Goal: Navigation & Orientation: Find specific page/section

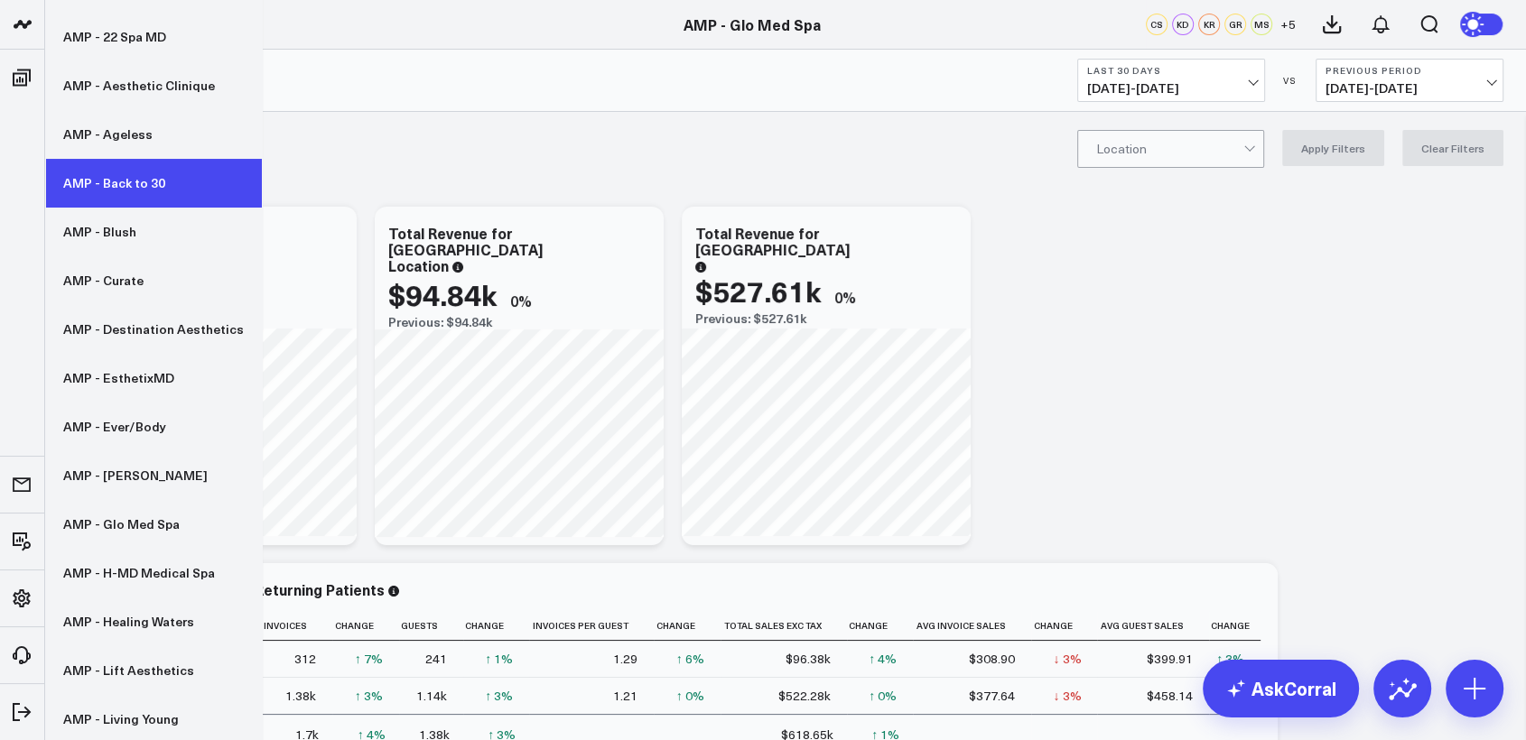
scroll to position [84, 0]
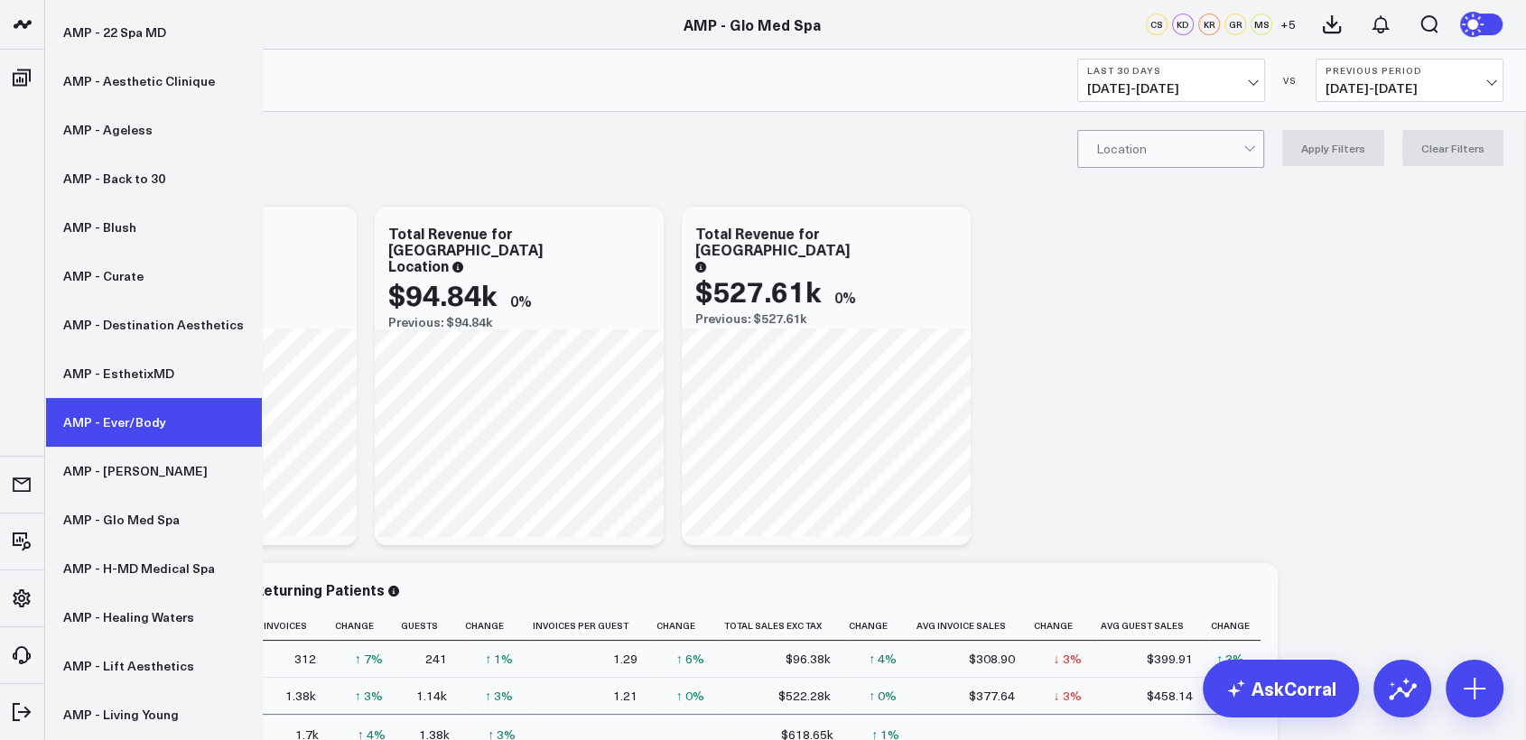
click at [103, 415] on link "AMP - Ever/Body" at bounding box center [153, 422] width 217 height 49
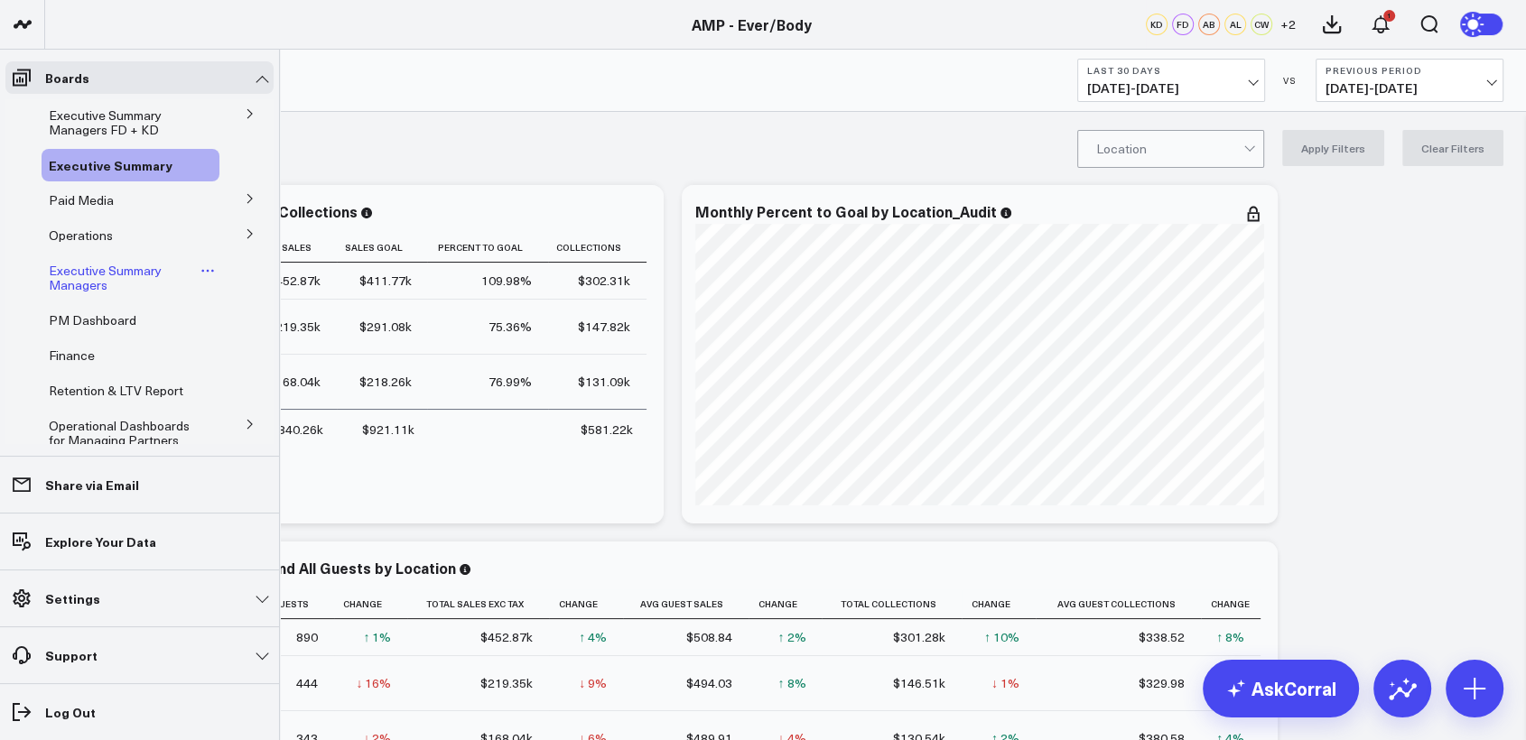
click at [84, 269] on span "Executive Summary Managers" at bounding box center [105, 278] width 113 height 32
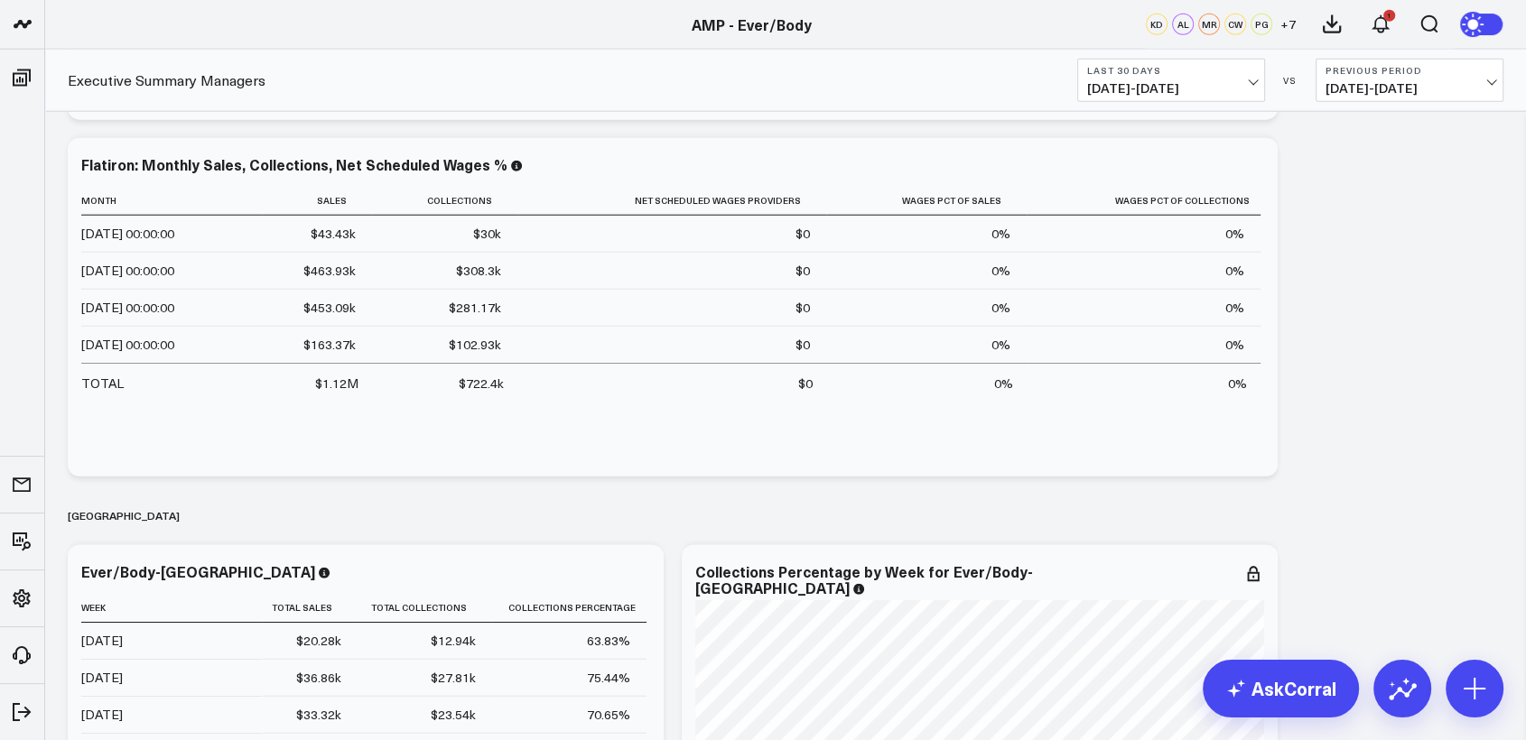
scroll to position [5004, 0]
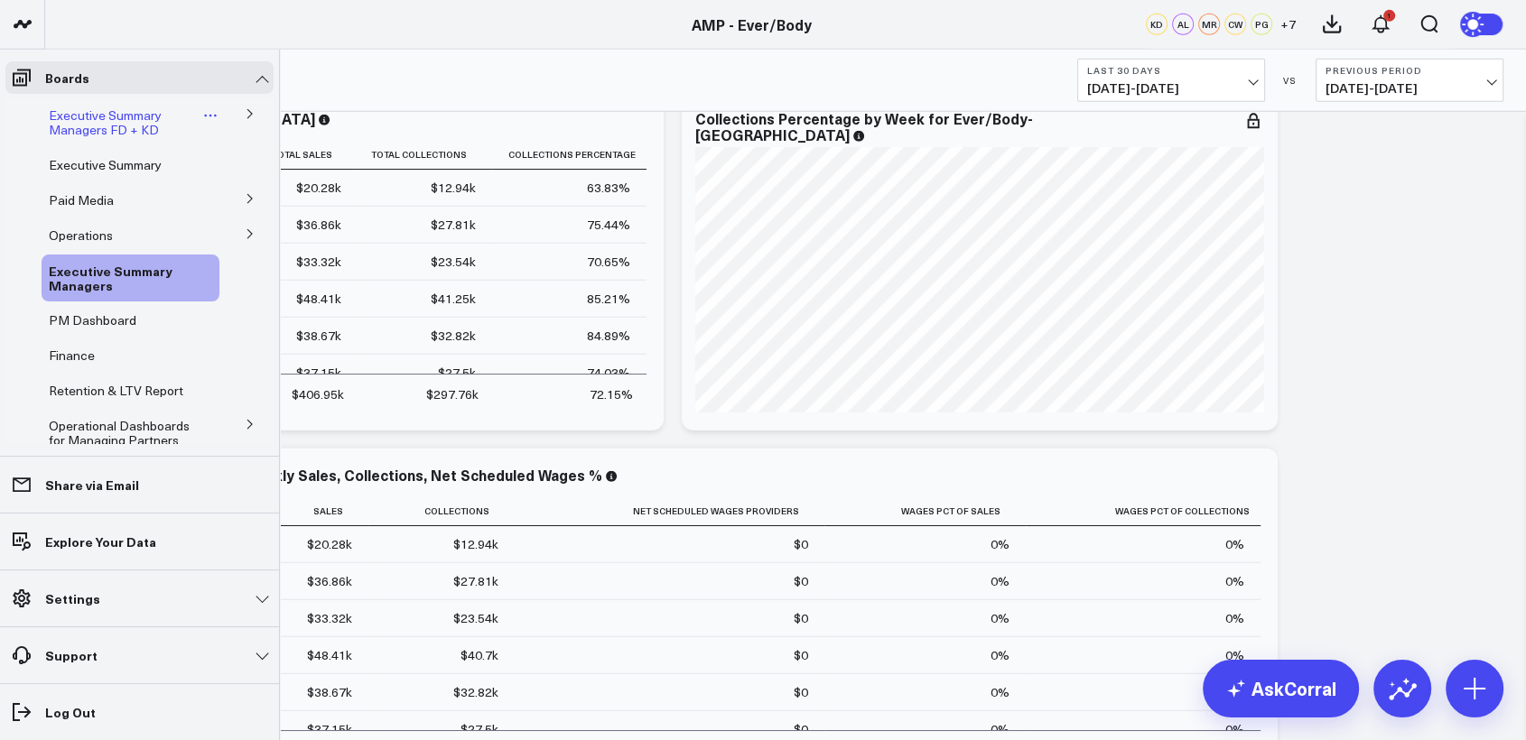
click at [83, 128] on span "Executive Summary Managers FD + KD" at bounding box center [105, 123] width 113 height 32
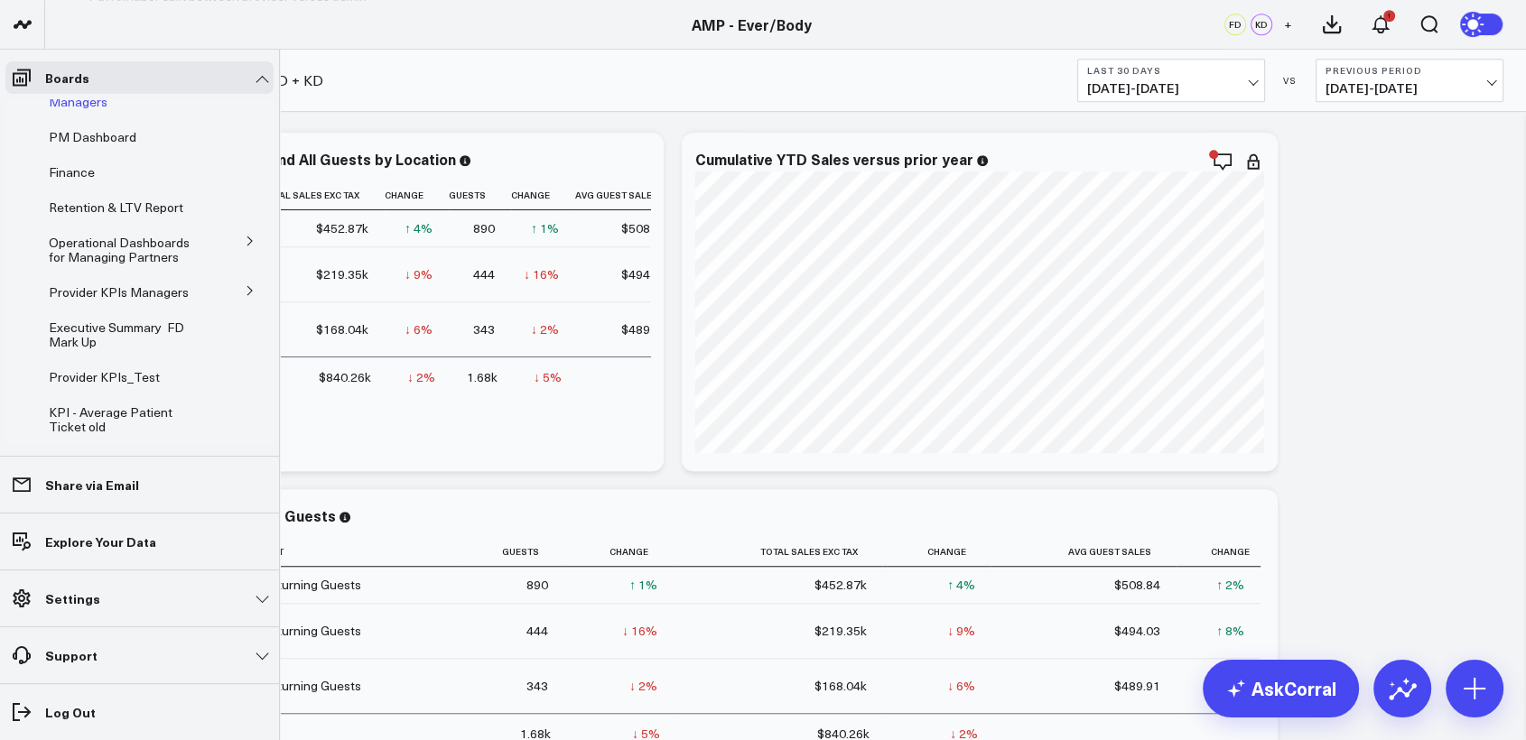
scroll to position [182, 0]
click at [238, 298] on button at bounding box center [250, 290] width 47 height 27
click at [118, 334] on span "Provider KPIs" at bounding box center [99, 325] width 79 height 17
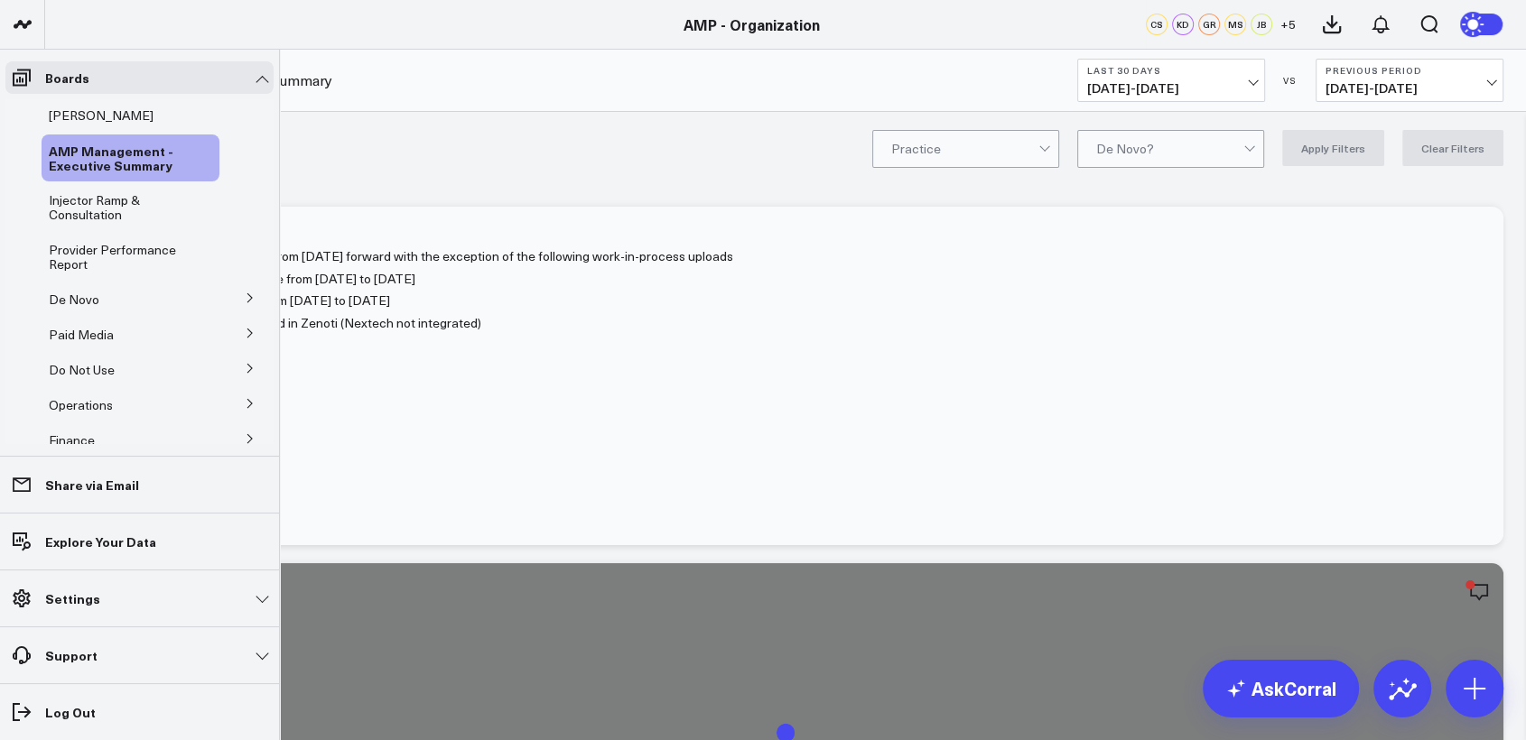
click at [227, 300] on button at bounding box center [250, 297] width 47 height 27
click at [114, 383] on span "De Novo Charts" at bounding box center [106, 378] width 92 height 17
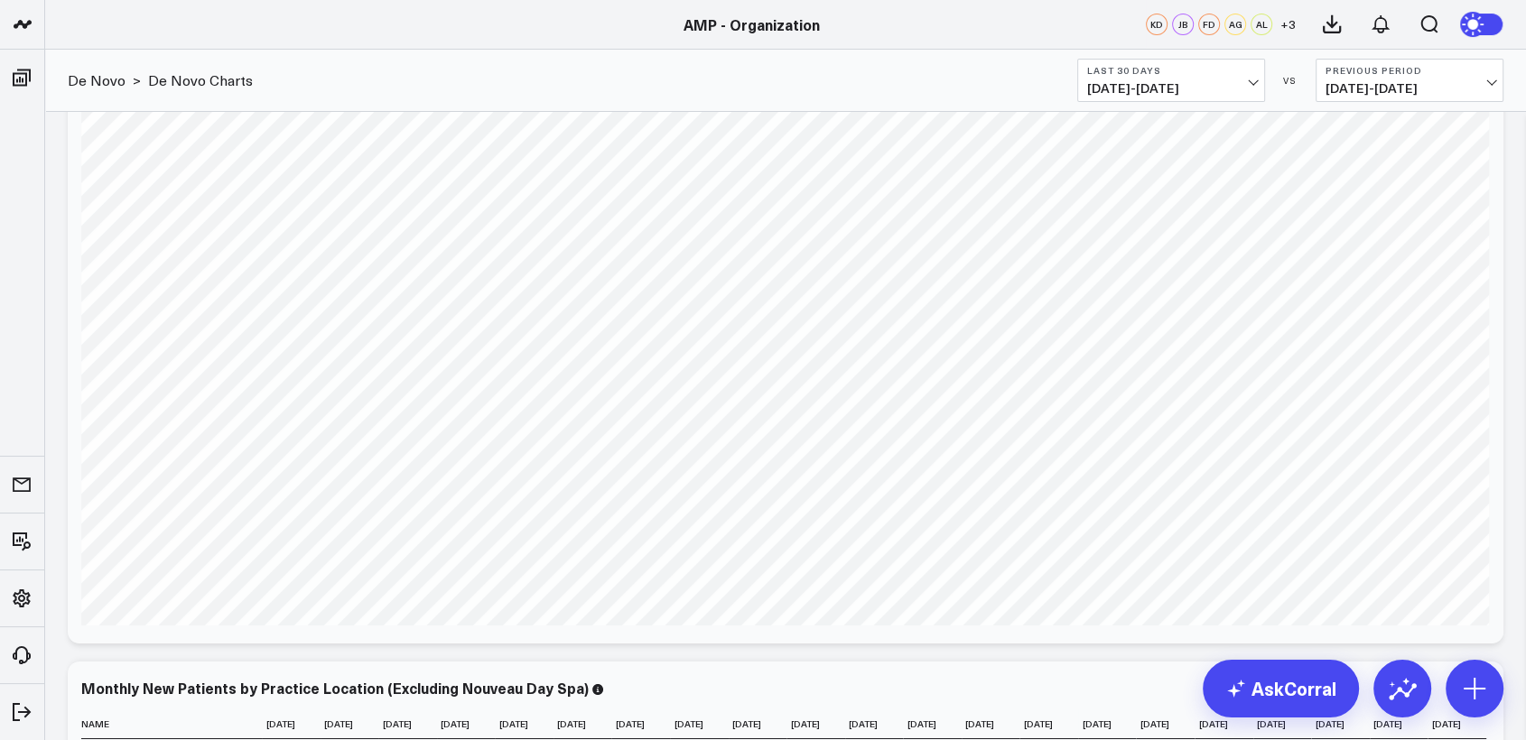
scroll to position [6644, 0]
